Goal: Task Accomplishment & Management: Complete application form

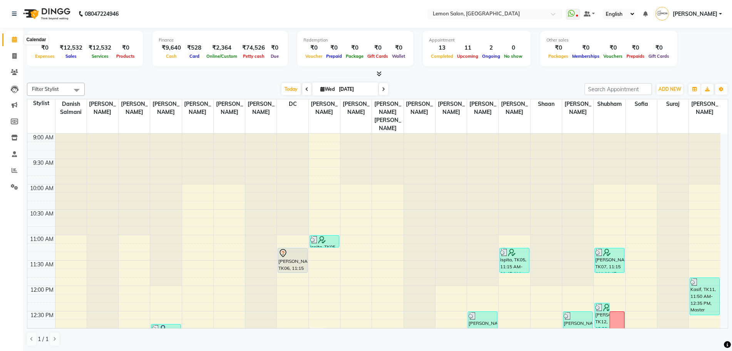
click at [18, 42] on span at bounding box center [14, 39] width 13 height 9
click at [292, 86] on span "Today" at bounding box center [290, 89] width 19 height 12
click at [12, 37] on icon at bounding box center [14, 40] width 5 height 6
click at [285, 28] on div "Total ₹0 Expenses ₹27,128 Sales ₹27,128 Services ₹0 Products Finance ₹13,600 Ca…" at bounding box center [377, 53] width 701 height 50
click at [160, 20] on nav "08047224946 Select Location × Lemon Salon, Lokhandwala WhatsApp Status ✕ Status…" at bounding box center [366, 14] width 732 height 28
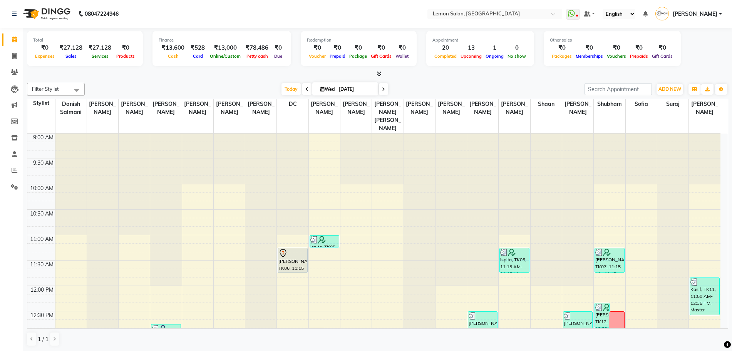
click at [160, 20] on nav "08047224946 Select Location × Lemon Salon, Lokhandwala WhatsApp Status ✕ Status…" at bounding box center [366, 14] width 732 height 28
click at [180, 32] on div "Finance ₹13,600 Cash ₹528 Card ₹13,000 Online/Custom ₹78,486 Petty cash ₹0 Due" at bounding box center [221, 48] width 139 height 35
click at [526, 10] on div "Select Location × Lemon Salon, Lokhandwala" at bounding box center [489, 14] width 120 height 8
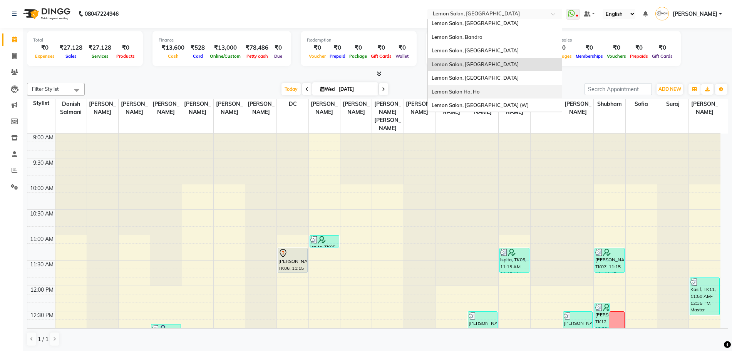
scroll to position [72, 0]
click at [505, 76] on span "Lemon Salon, [GEOGRAPHIC_DATA]" at bounding box center [474, 77] width 87 height 6
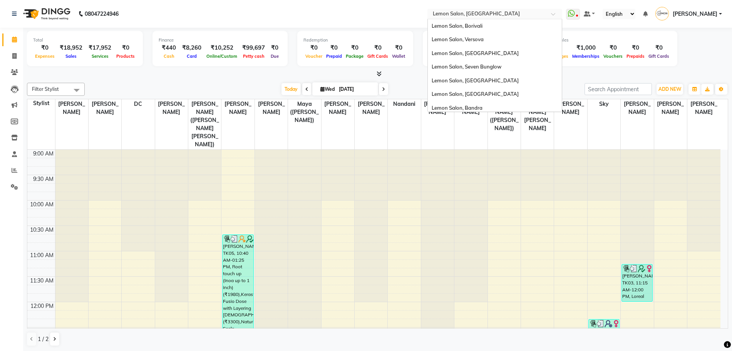
click at [473, 12] on input "text" at bounding box center [487, 15] width 112 height 8
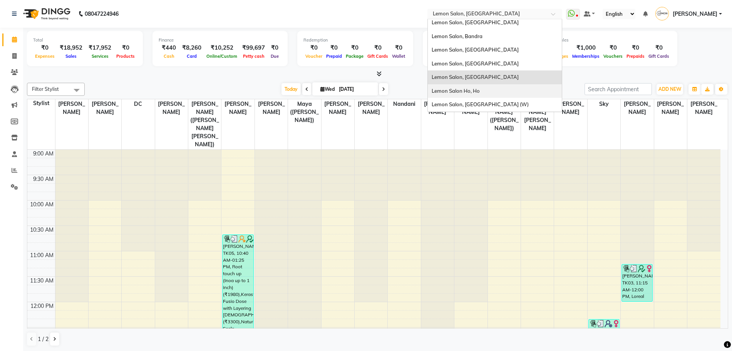
click at [500, 94] on div "Lemon Salon Ho, Ho" at bounding box center [495, 91] width 134 height 14
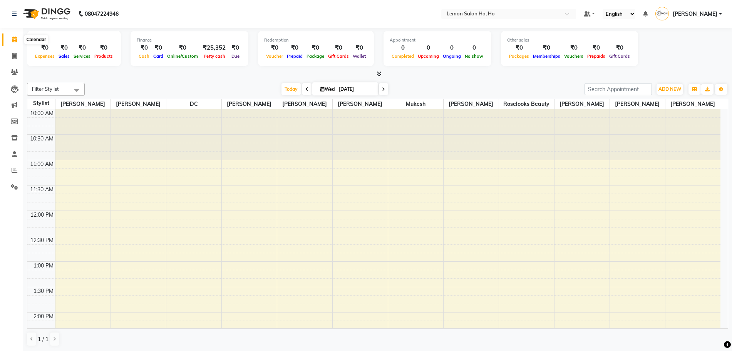
click at [14, 37] on icon at bounding box center [14, 40] width 5 height 6
click at [13, 58] on icon at bounding box center [14, 56] width 4 height 6
select select "service"
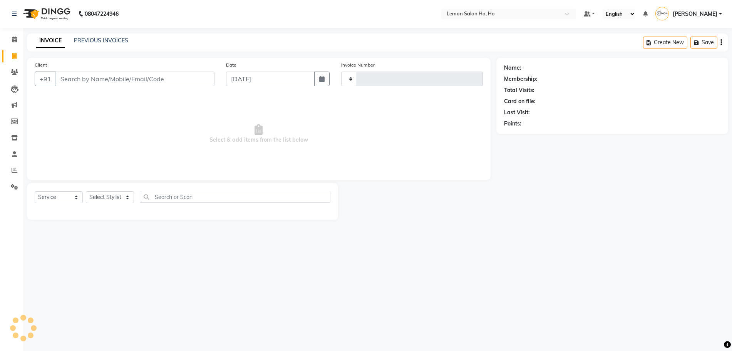
type input "1575"
select select "573"
click at [112, 196] on select "Select Stylist" at bounding box center [110, 197] width 48 height 12
click at [112, 196] on select "Select Stylist Annie Aquib Khan DC DINGG Support Farheen Ansari Kalpesh Kumavat…" at bounding box center [110, 197] width 48 height 12
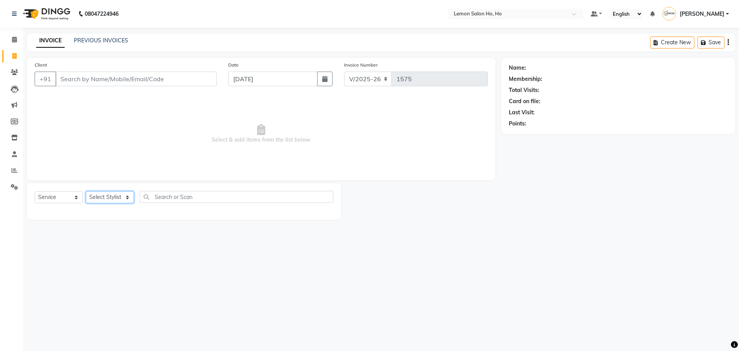
select select "32420"
click at [86, 191] on select "Select Stylist Annie Aquib Khan DC DINGG Support Farheen Ansari Kalpesh Kumavat…" at bounding box center [110, 197] width 48 height 12
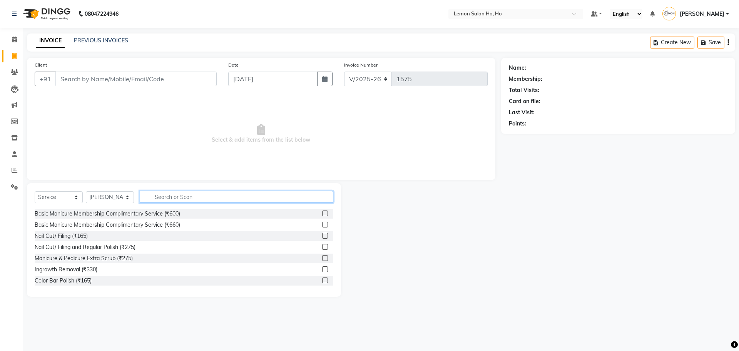
click at [177, 195] on input "text" at bounding box center [237, 197] width 194 height 12
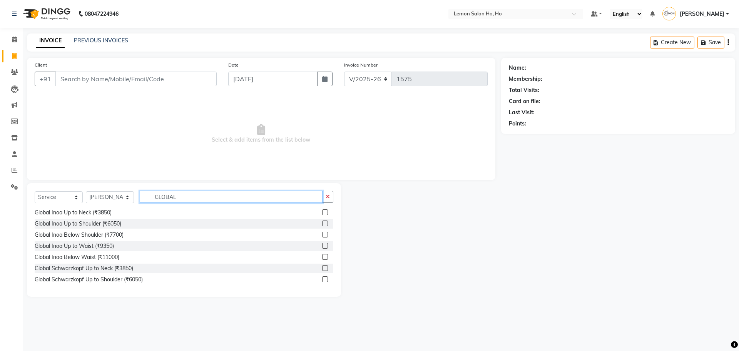
scroll to position [96, 0]
click at [162, 192] on input "GLOBAL" at bounding box center [231, 197] width 183 height 12
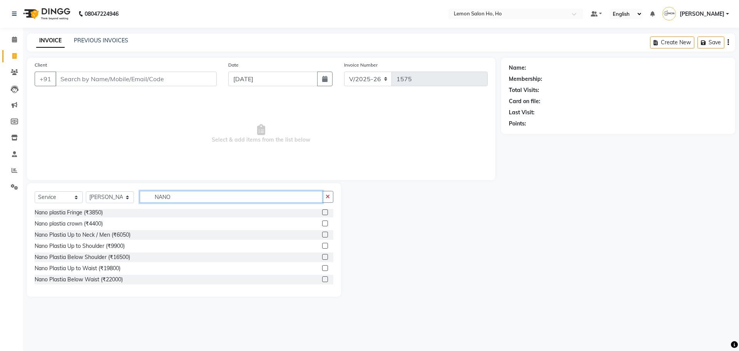
type input "NANO"
click at [322, 268] on label at bounding box center [325, 268] width 6 height 6
click at [322, 268] on input "checkbox" at bounding box center [324, 268] width 5 height 5
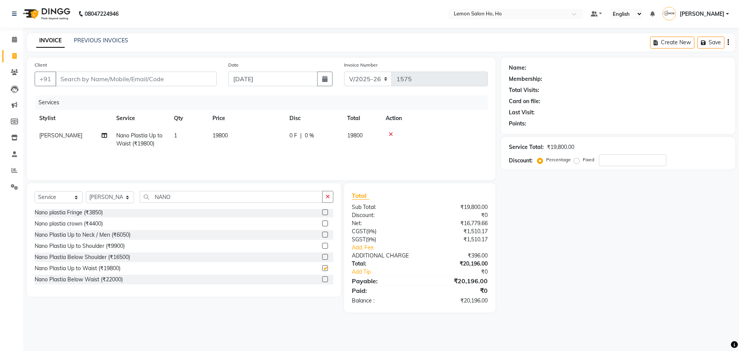
checkbox input "false"
click at [326, 150] on td "0 F | 0 %" at bounding box center [314, 139] width 58 height 25
select select "32420"
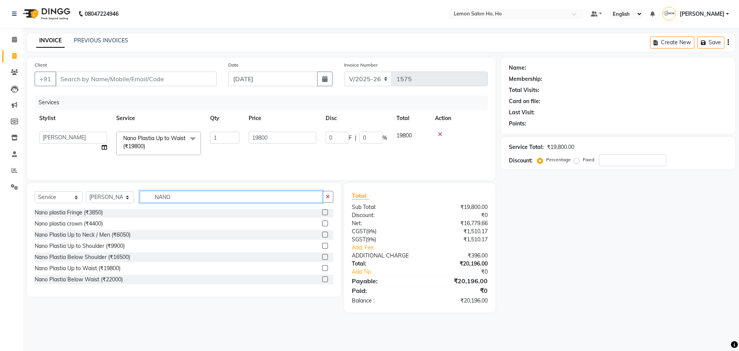
click at [166, 197] on input "NANO" at bounding box center [231, 197] width 183 height 12
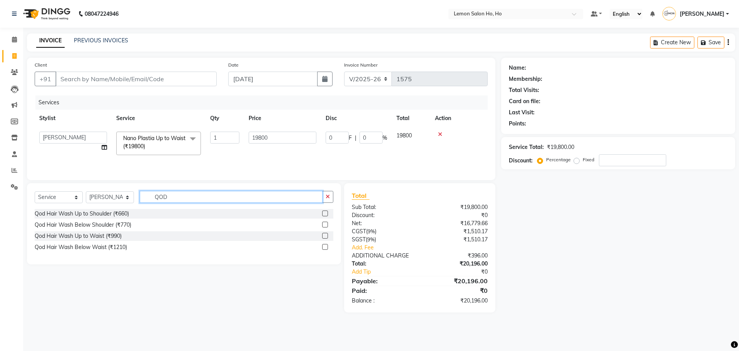
click at [149, 198] on input "QOD" at bounding box center [231, 197] width 183 height 12
click at [441, 135] on icon at bounding box center [440, 134] width 4 height 5
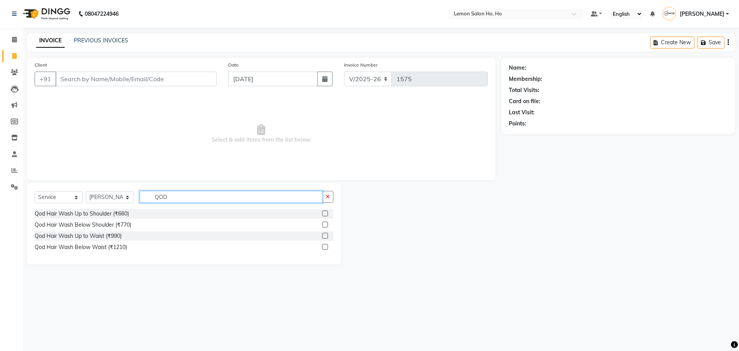
click at [223, 200] on input "QOD" at bounding box center [231, 197] width 183 height 12
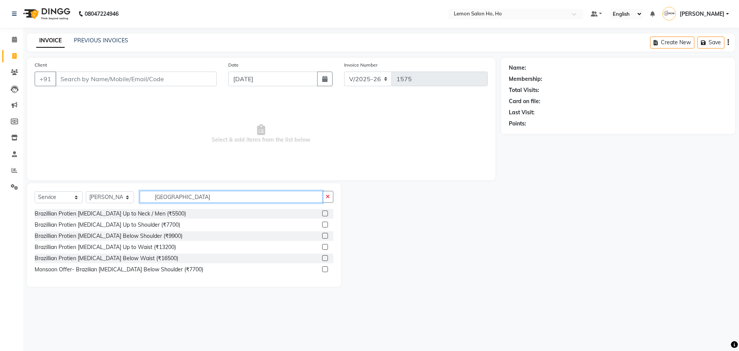
type input "BRAZIL"
click at [325, 259] on label at bounding box center [325, 258] width 6 height 6
click at [325, 259] on input "checkbox" at bounding box center [324, 258] width 5 height 5
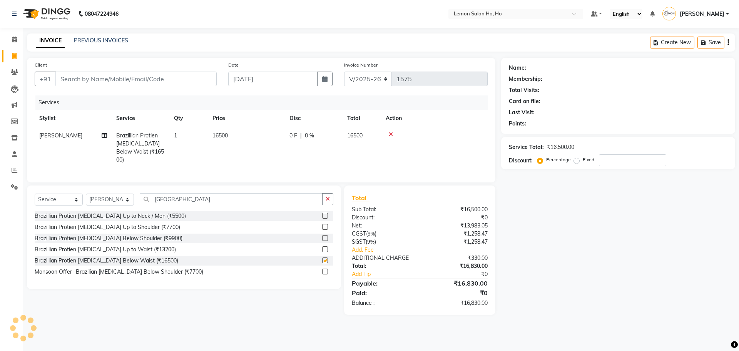
checkbox input "false"
click at [21, 43] on span at bounding box center [14, 39] width 13 height 9
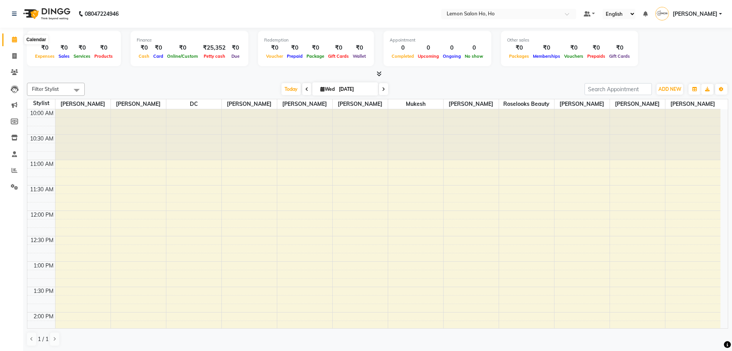
click at [11, 42] on span at bounding box center [14, 39] width 13 height 9
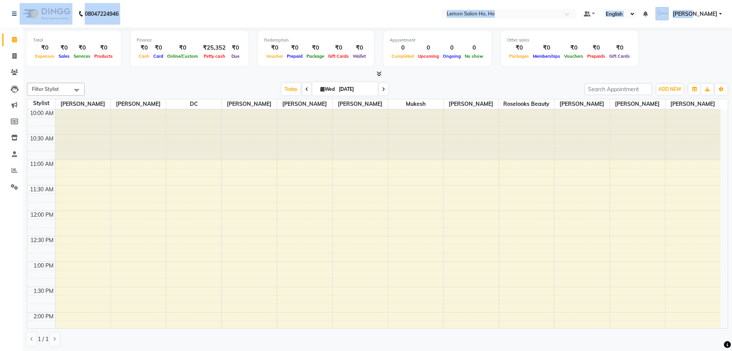
drag, startPoint x: 7, startPoint y: 4, endPoint x: 739, endPoint y: 6, distance: 731.2
click at [732, 6] on html "08047224946 Select Location × Lemon Salon Ho, Ho Default Panel My Panel English…" at bounding box center [366, 175] width 732 height 351
click at [179, 16] on nav "08047224946 Select Location × Lemon Salon Ho, Ho Default Panel My Panel English…" at bounding box center [366, 14] width 732 height 28
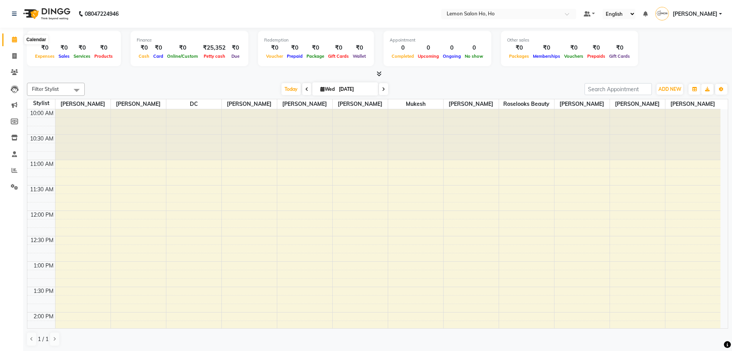
click at [8, 42] on span at bounding box center [14, 39] width 13 height 9
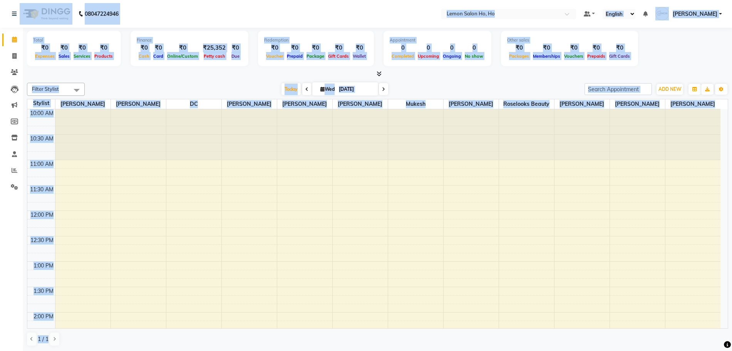
scroll to position [0, 0]
drag, startPoint x: 4, startPoint y: 5, endPoint x: 723, endPoint y: 373, distance: 808.2
click at [723, 351] on html "08047224946 Select Location × Lemon Salon Ho, Ho Default Panel My Panel English…" at bounding box center [366, 175] width 732 height 351
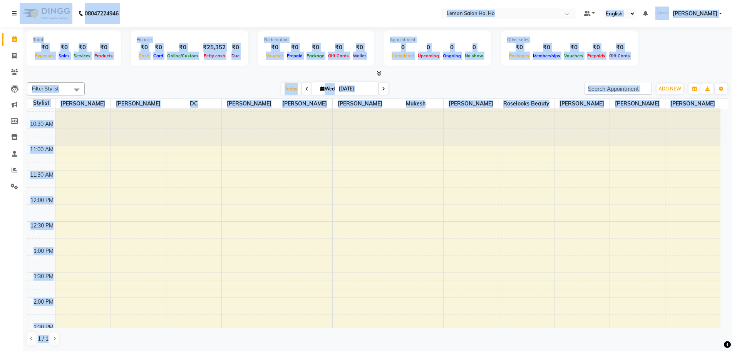
scroll to position [0, 0]
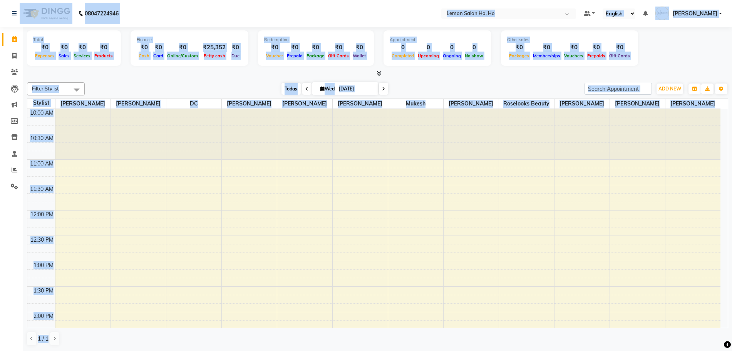
click at [286, 86] on span "Today" at bounding box center [290, 89] width 19 height 12
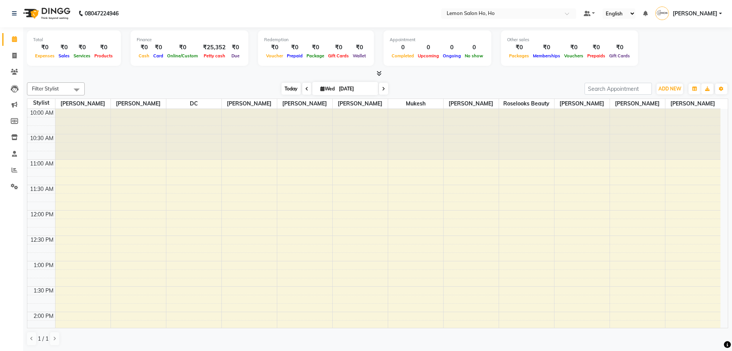
scroll to position [305, 0]
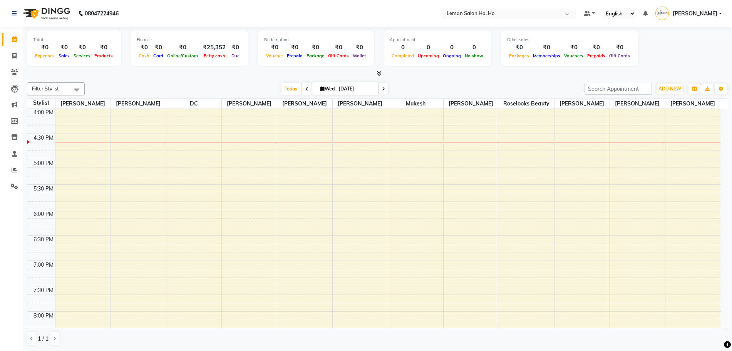
click at [188, 85] on div "Today Wed 03-09-2025" at bounding box center [335, 89] width 492 height 12
